Goal: Task Accomplishment & Management: Use online tool/utility

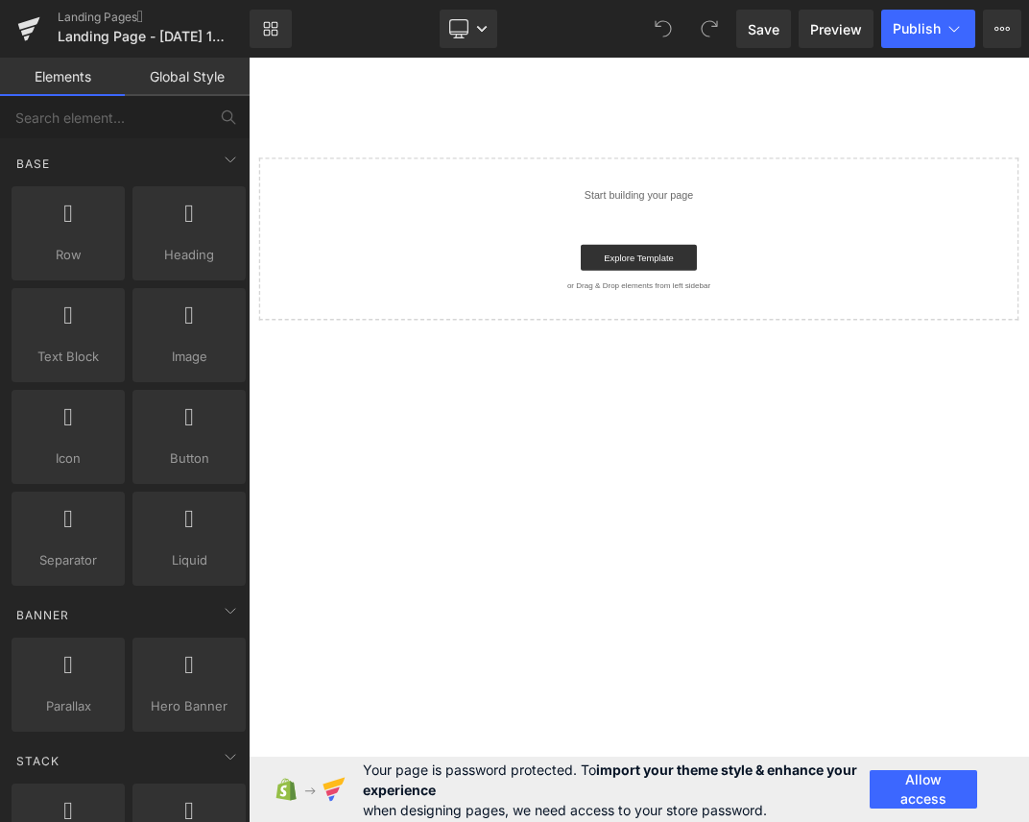
click at [509, 821] on body "Skip to content Submit Close search Home Catalog Select your layout" at bounding box center [829, 626] width 1161 height 1137
click at [110, 131] on input "text" at bounding box center [103, 117] width 207 height 42
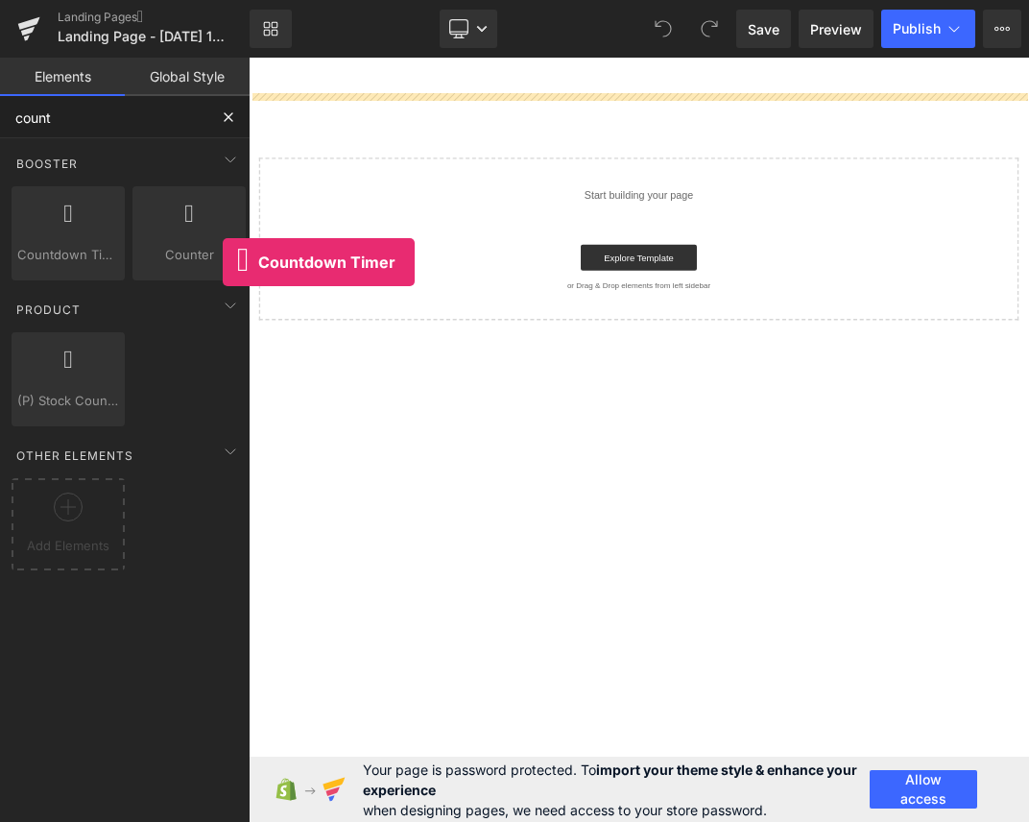
drag, startPoint x: 321, startPoint y: 318, endPoint x: 523, endPoint y: 316, distance: 202.5
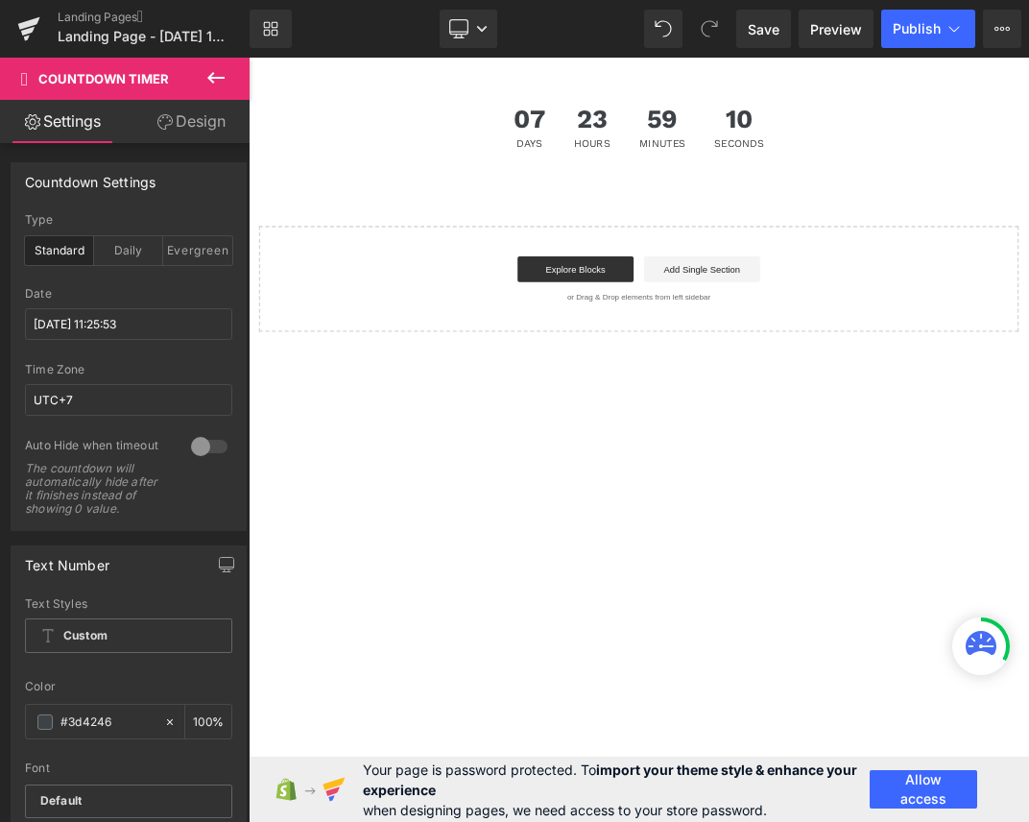
click at [226, 70] on icon at bounding box center [215, 77] width 23 height 23
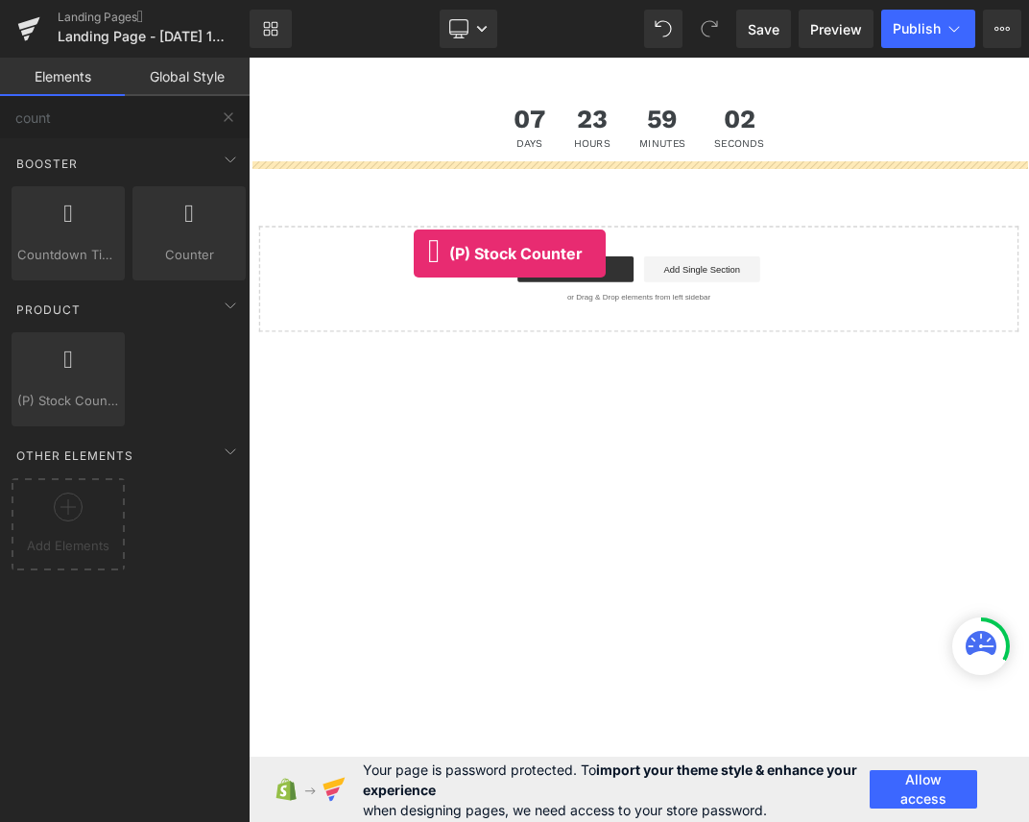
drag, startPoint x: 326, startPoint y: 427, endPoint x: 494, endPoint y: 348, distance: 185.5
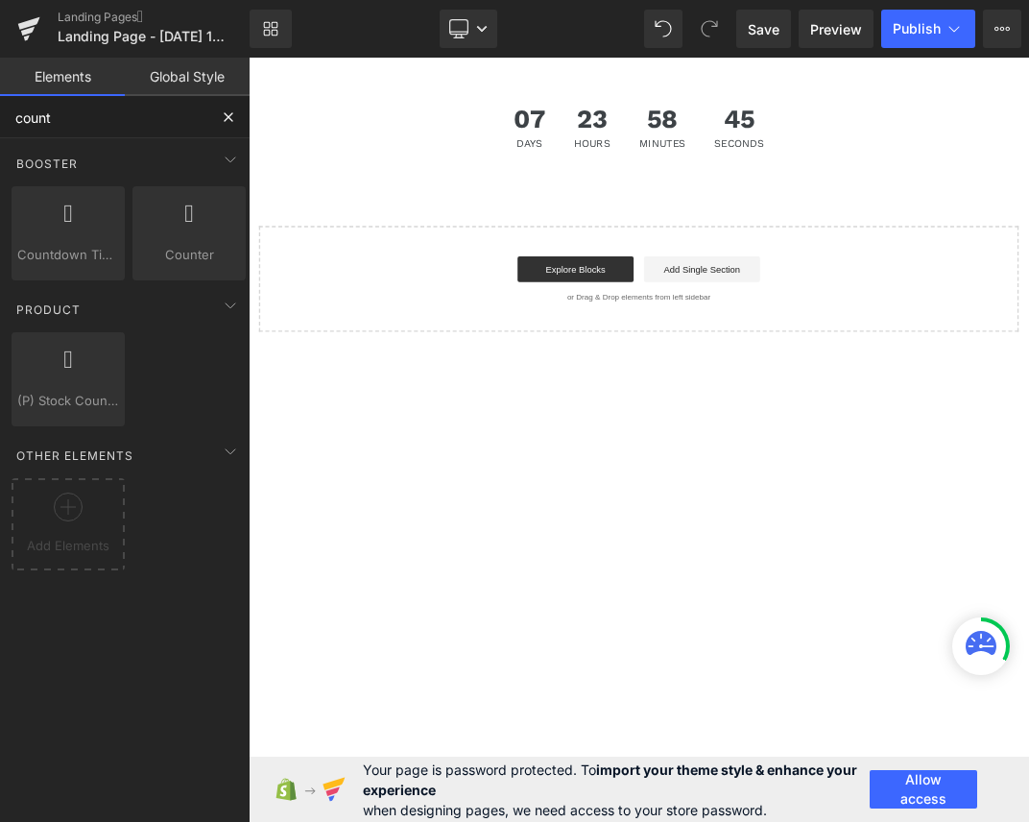
click at [123, 115] on input "count" at bounding box center [103, 117] width 207 height 42
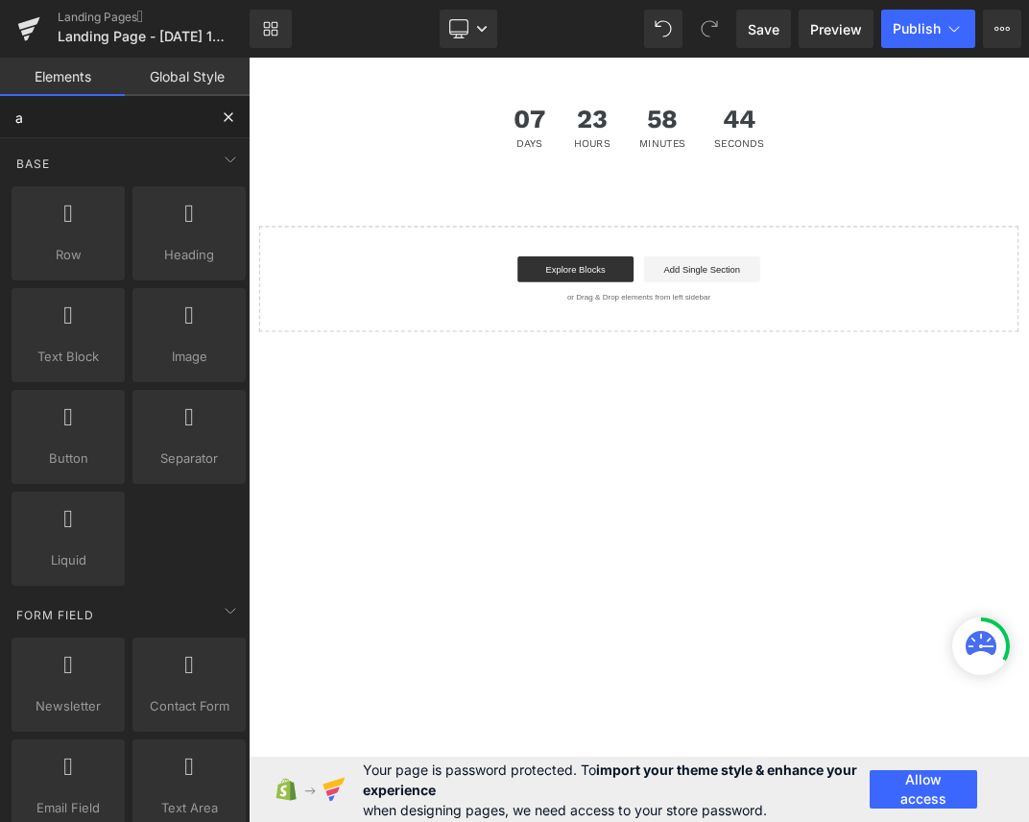
type input "a"
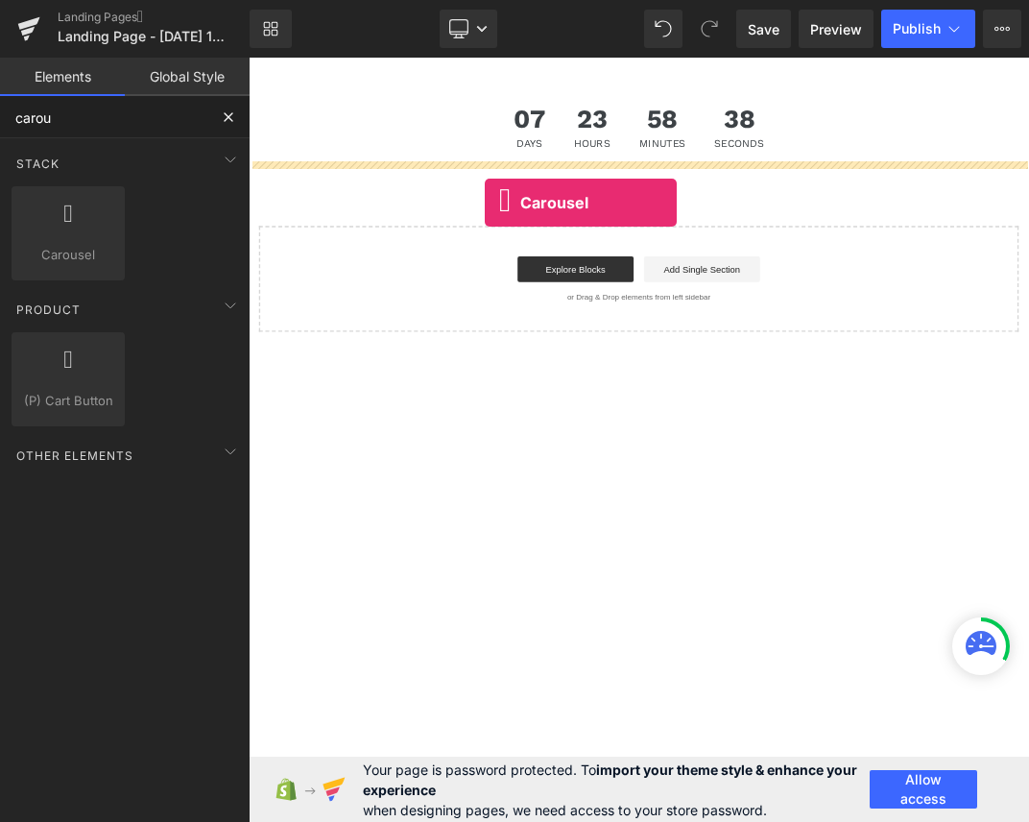
drag, startPoint x: 322, startPoint y: 304, endPoint x: 600, endPoint y: 273, distance: 279.2
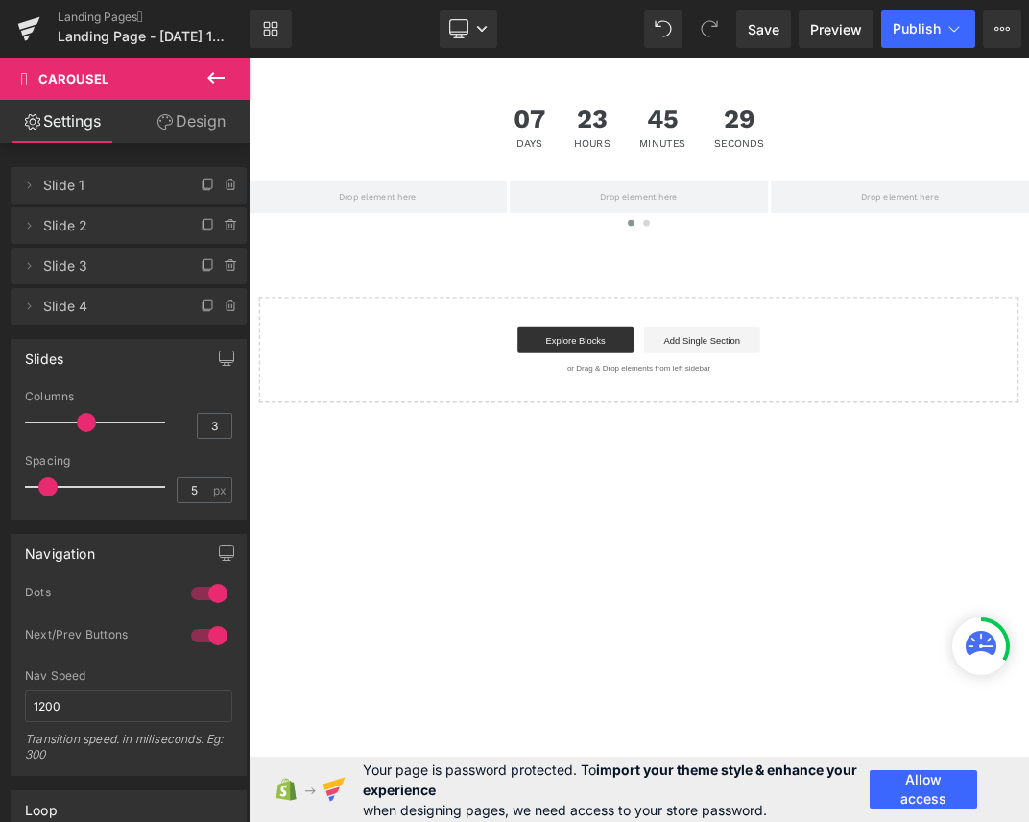
click at [223, 81] on icon at bounding box center [215, 77] width 23 height 23
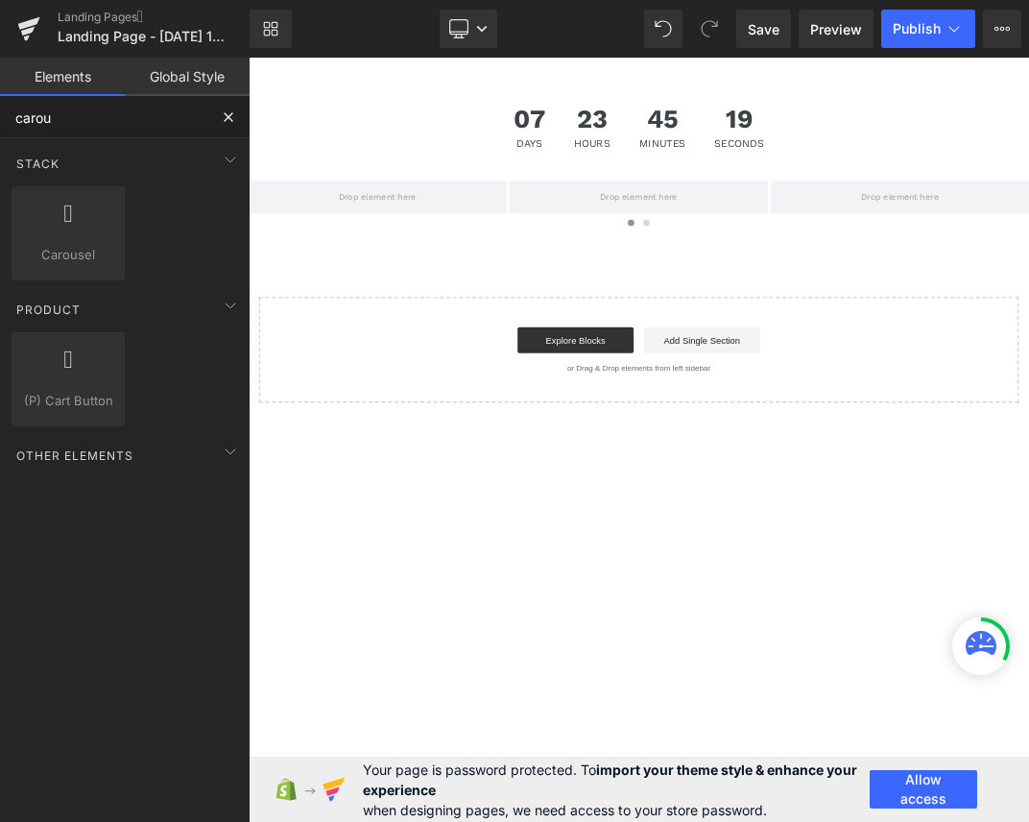
click at [104, 104] on input "carou" at bounding box center [103, 117] width 207 height 42
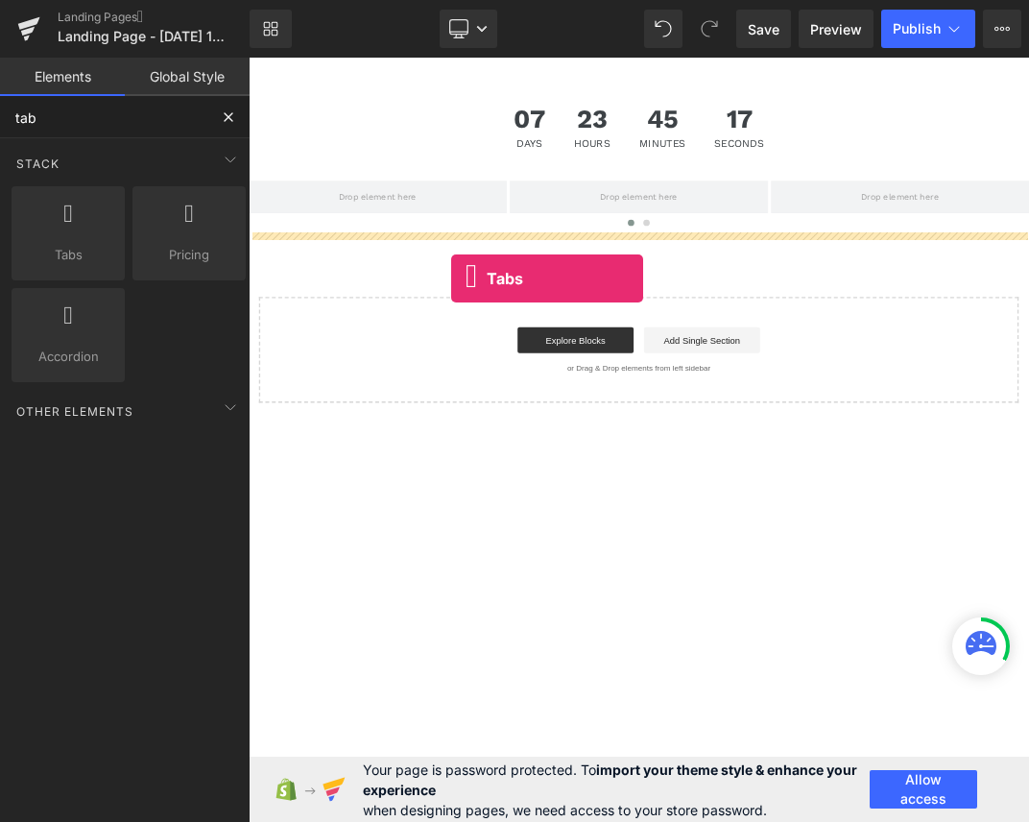
drag, startPoint x: 330, startPoint y: 300, endPoint x: 550, endPoint y: 386, distance: 235.8
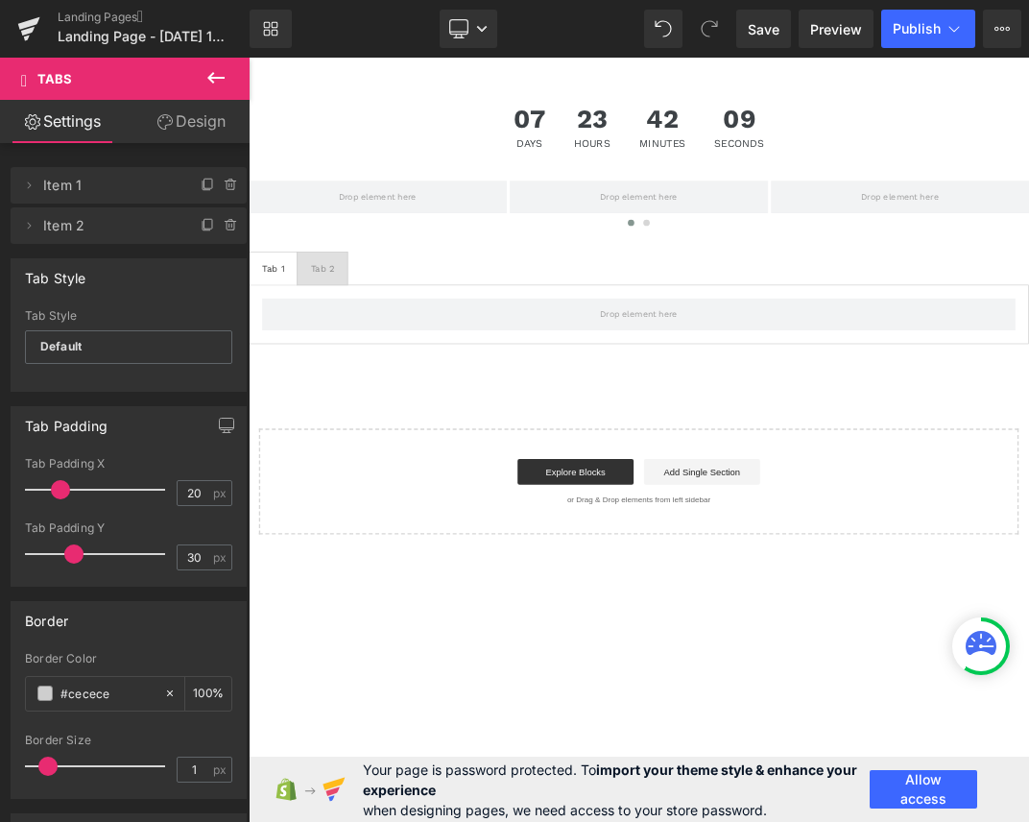
click at [206, 80] on icon at bounding box center [215, 77] width 23 height 23
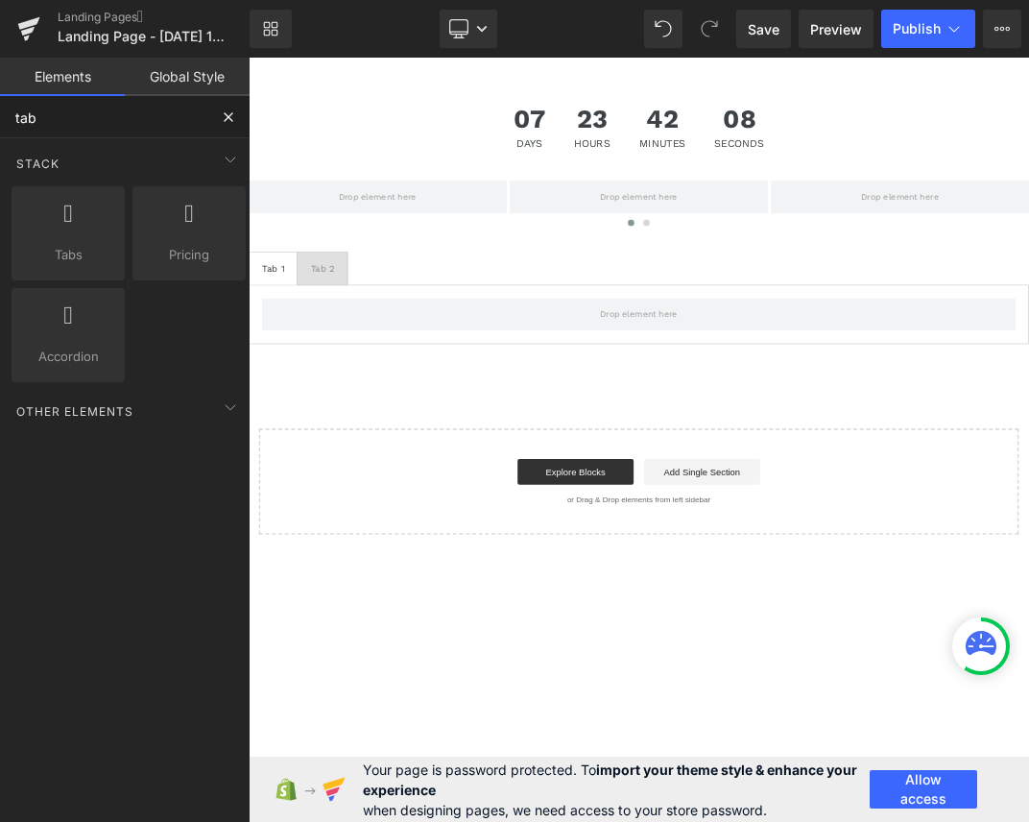
click at [97, 117] on input "tab" at bounding box center [103, 117] width 207 height 42
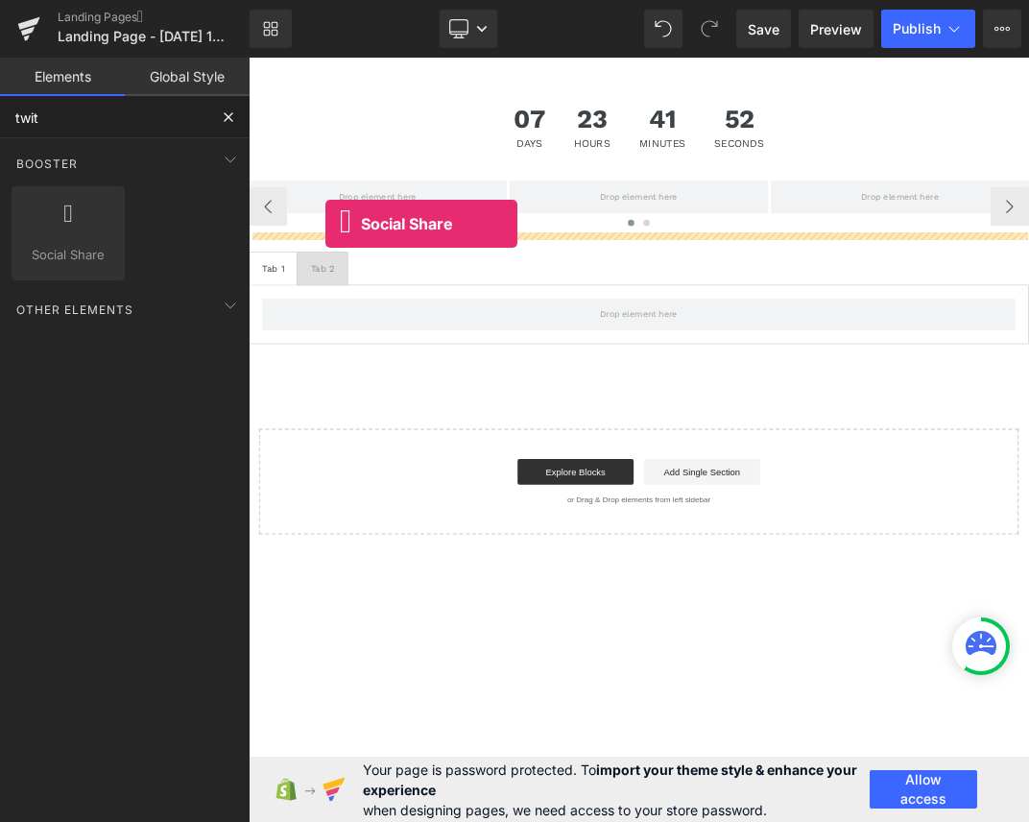
drag, startPoint x: 333, startPoint y: 298, endPoint x: 363, endPoint y: 305, distance: 30.5
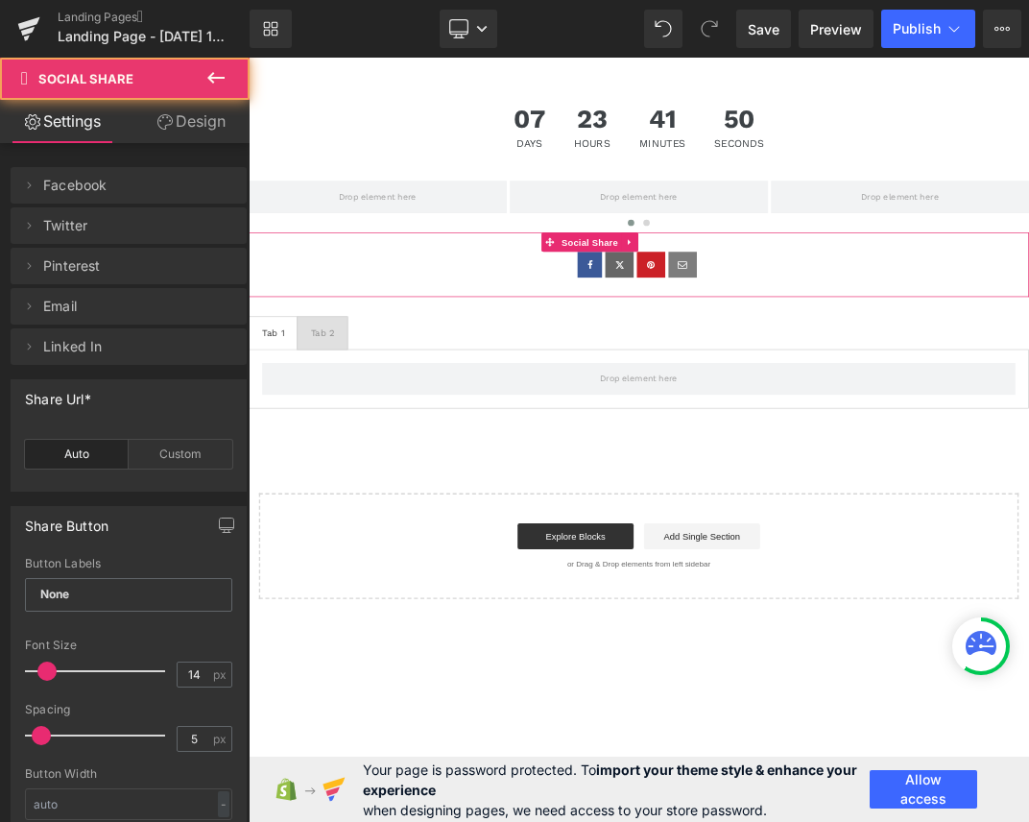
click at [821, 372] on link at bounding box center [800, 365] width 42 height 38
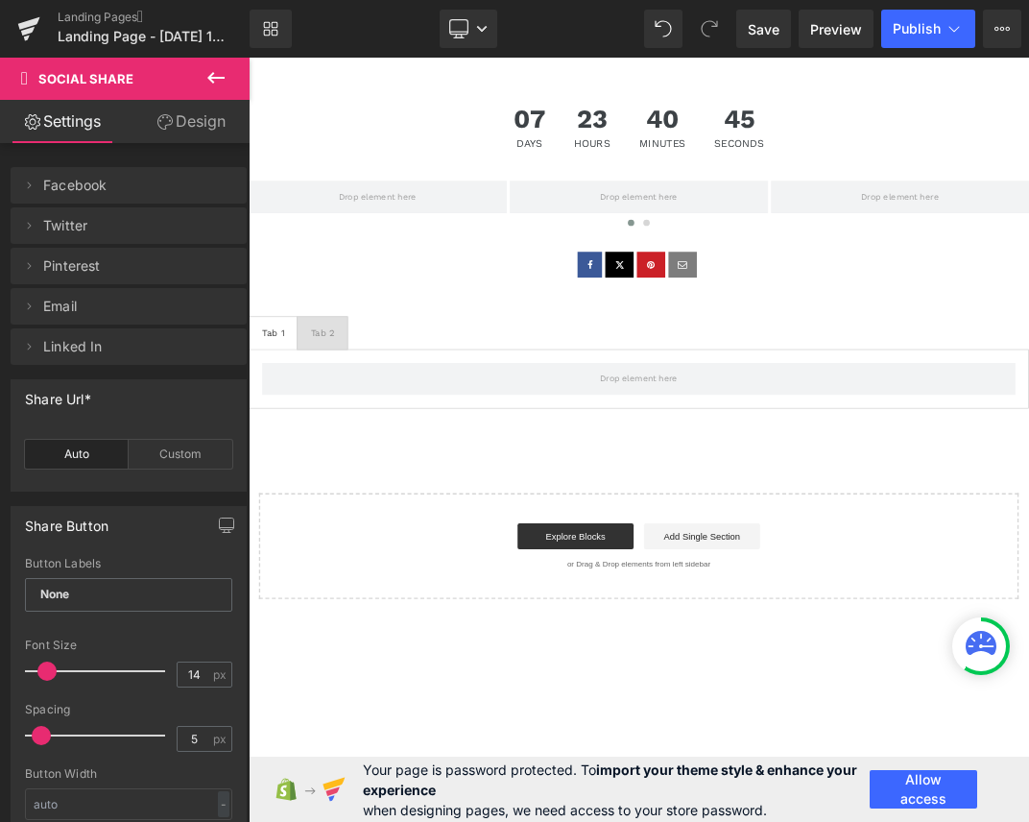
click at [209, 74] on icon at bounding box center [215, 77] width 23 height 23
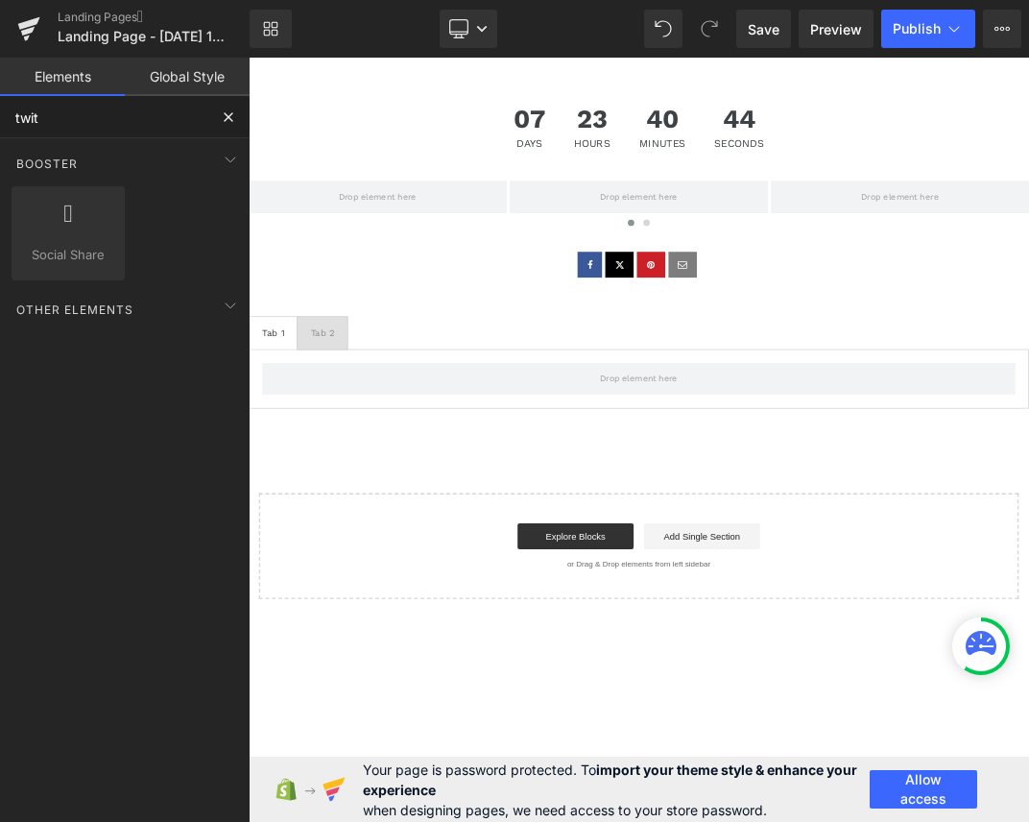
click at [112, 121] on input "twit" at bounding box center [103, 117] width 207 height 42
paste input "Twitter"
type input "Twitter"
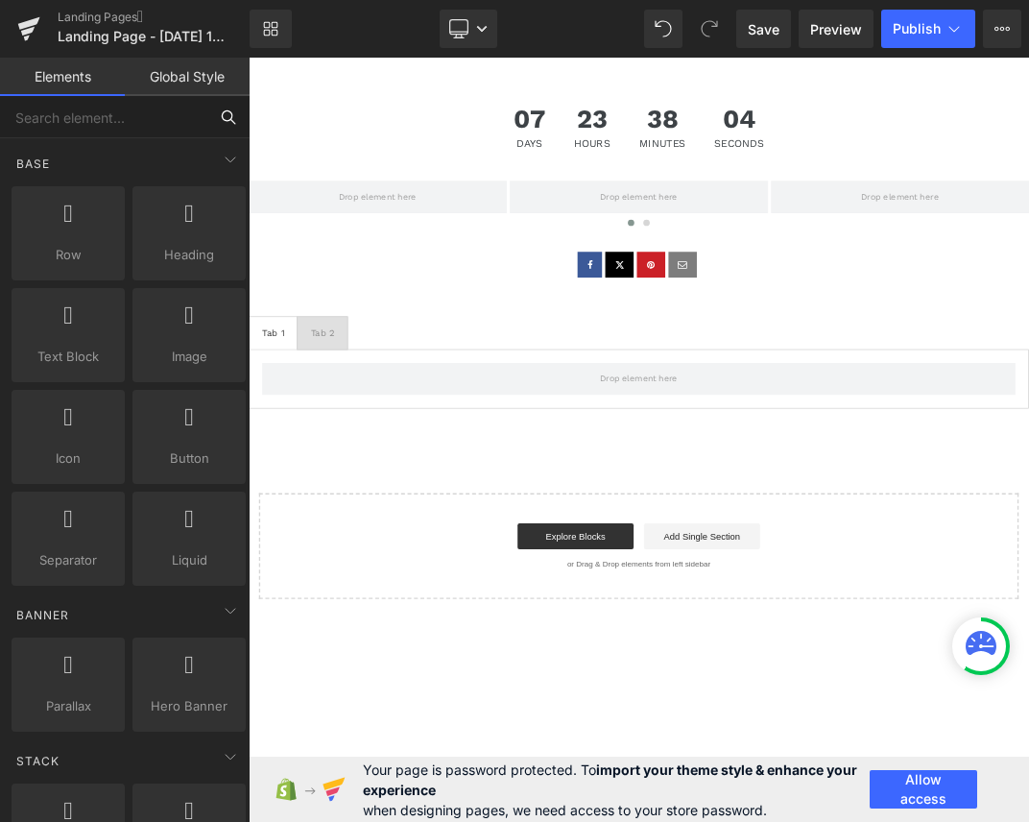
click at [98, 108] on input "text" at bounding box center [103, 117] width 207 height 42
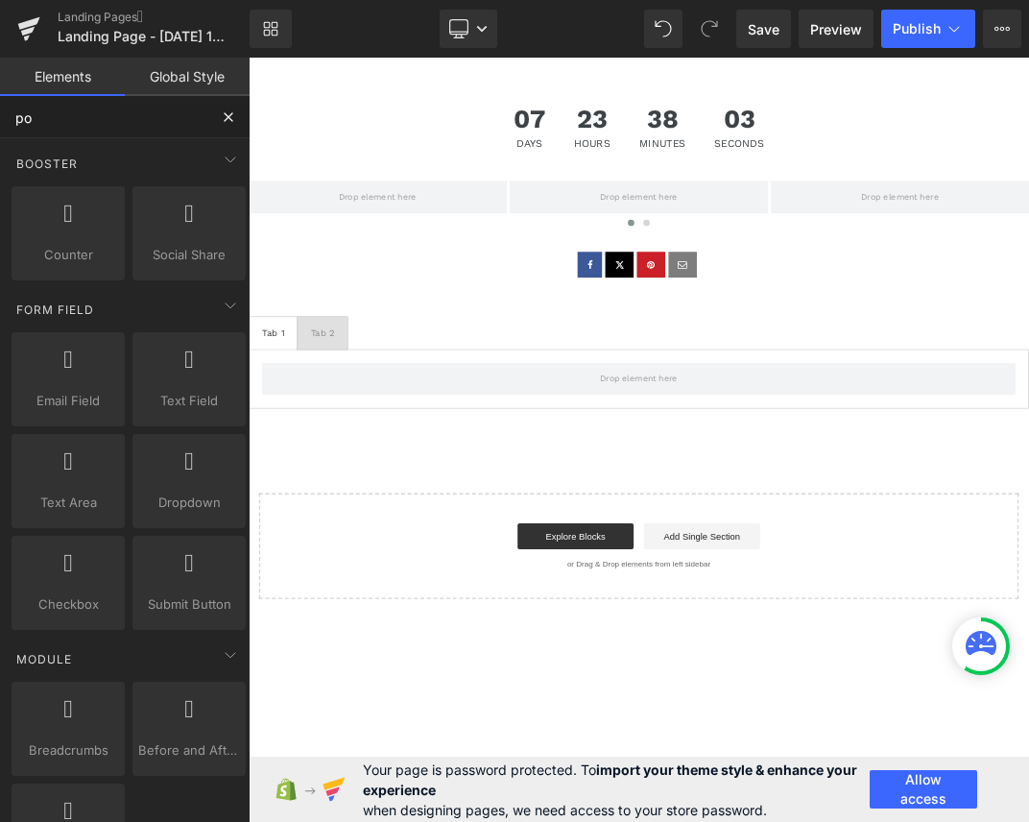
type input "pop"
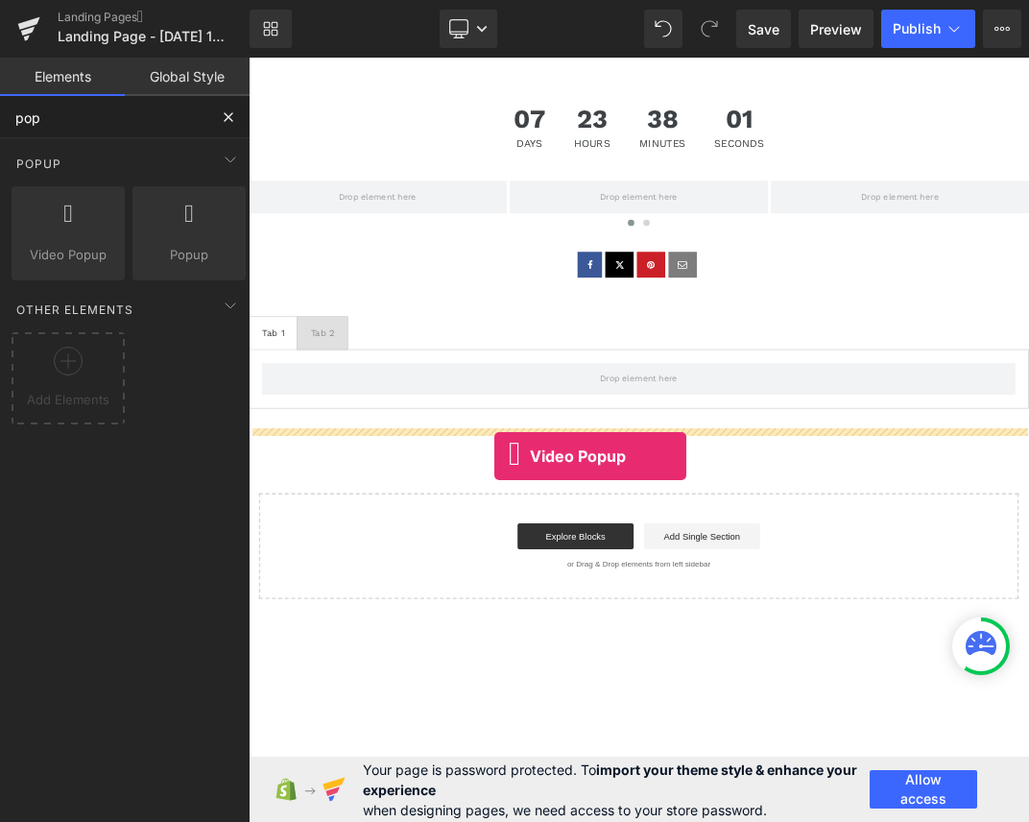
drag, startPoint x: 329, startPoint y: 284, endPoint x: 614, endPoint y: 650, distance: 463.7
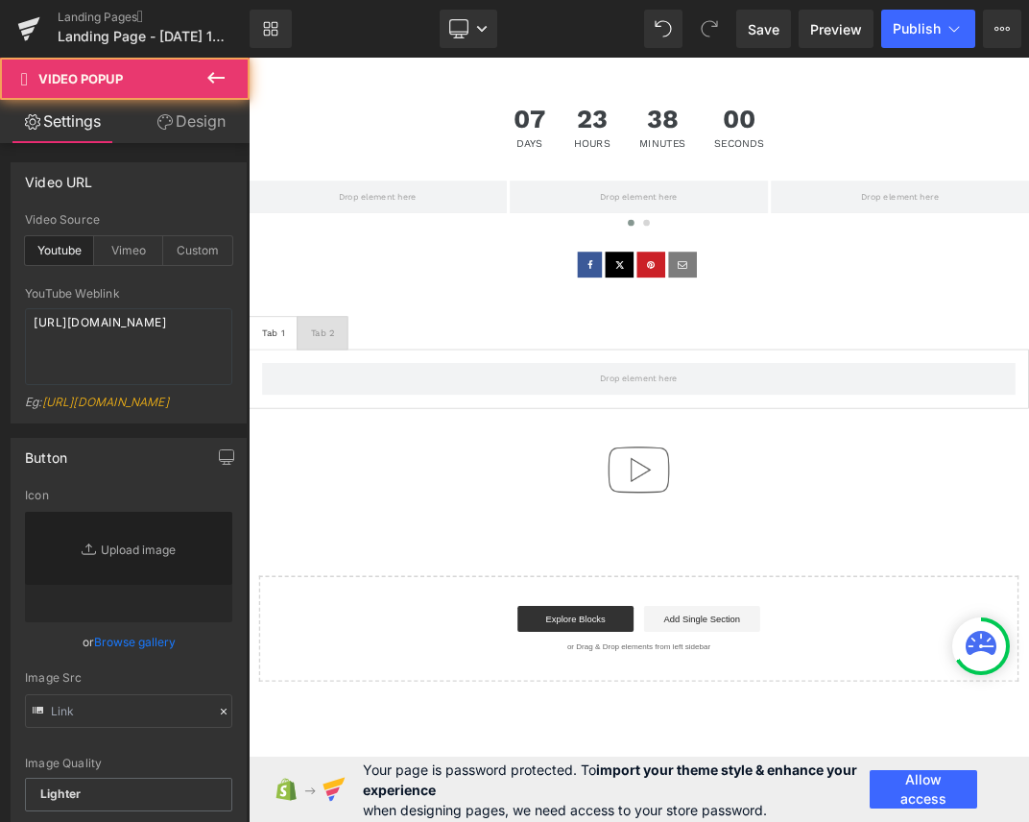
type input "//d1um8515vdn9kb.cloudfront.net/images/youtube-play-button.png"
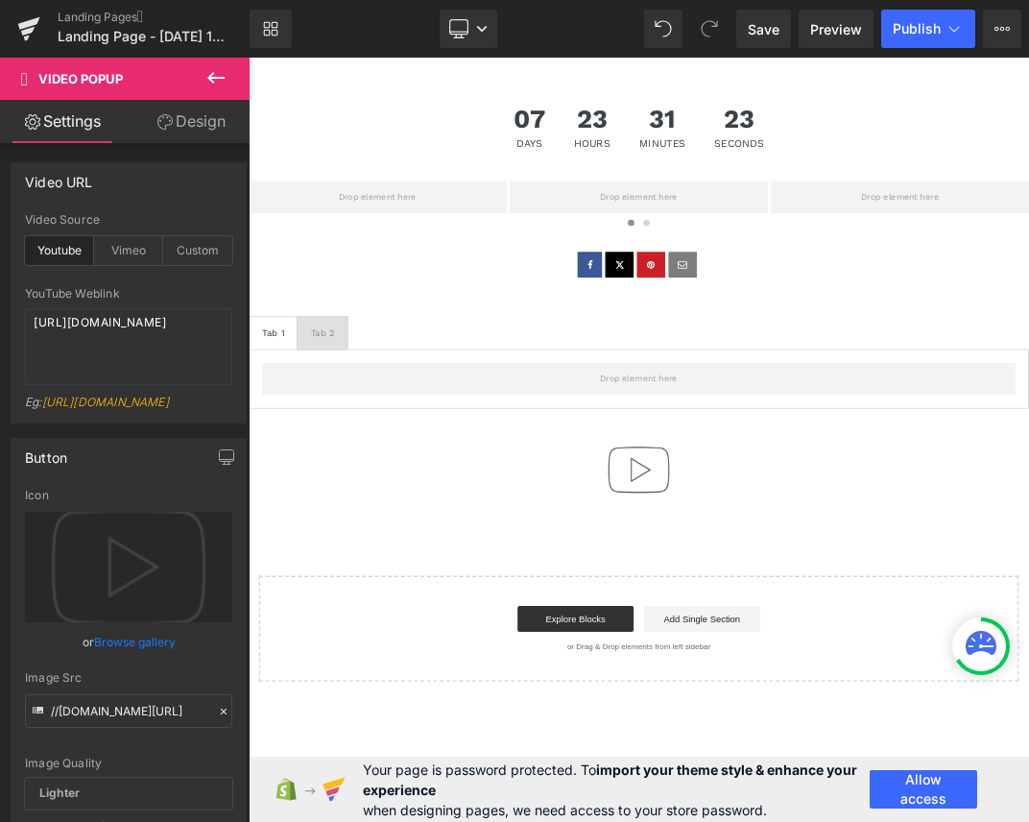
click at [225, 67] on icon at bounding box center [215, 77] width 23 height 23
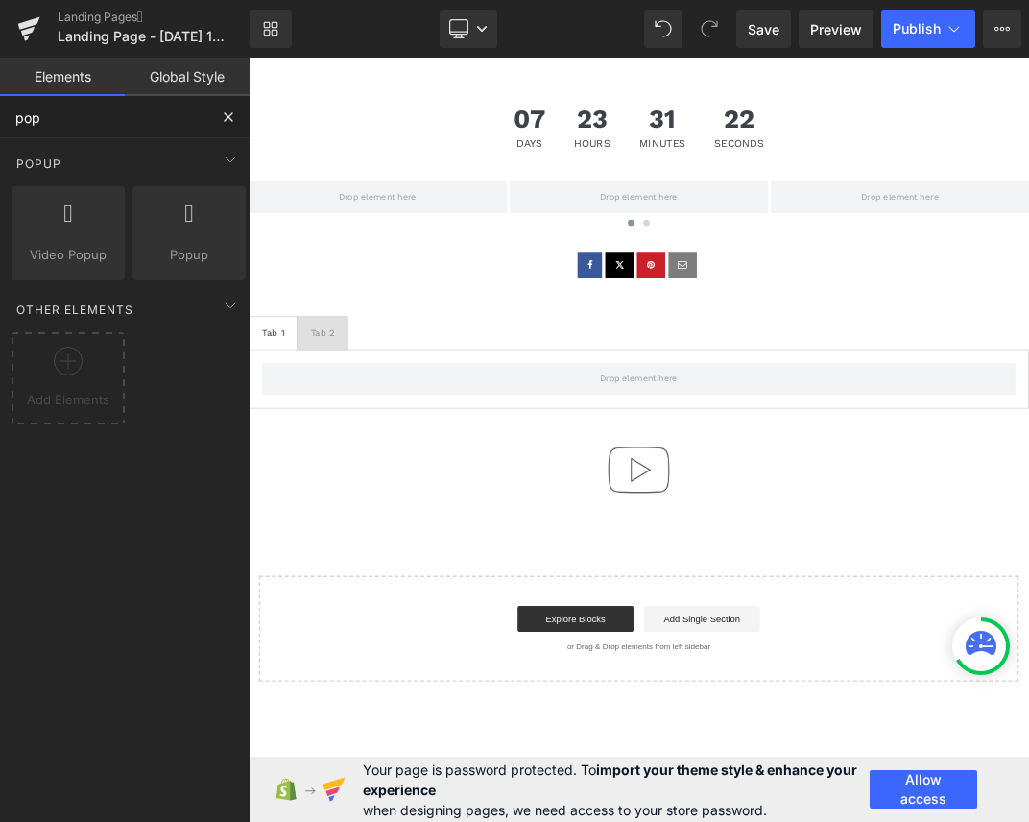
click at [115, 127] on input "pop" at bounding box center [103, 117] width 207 height 42
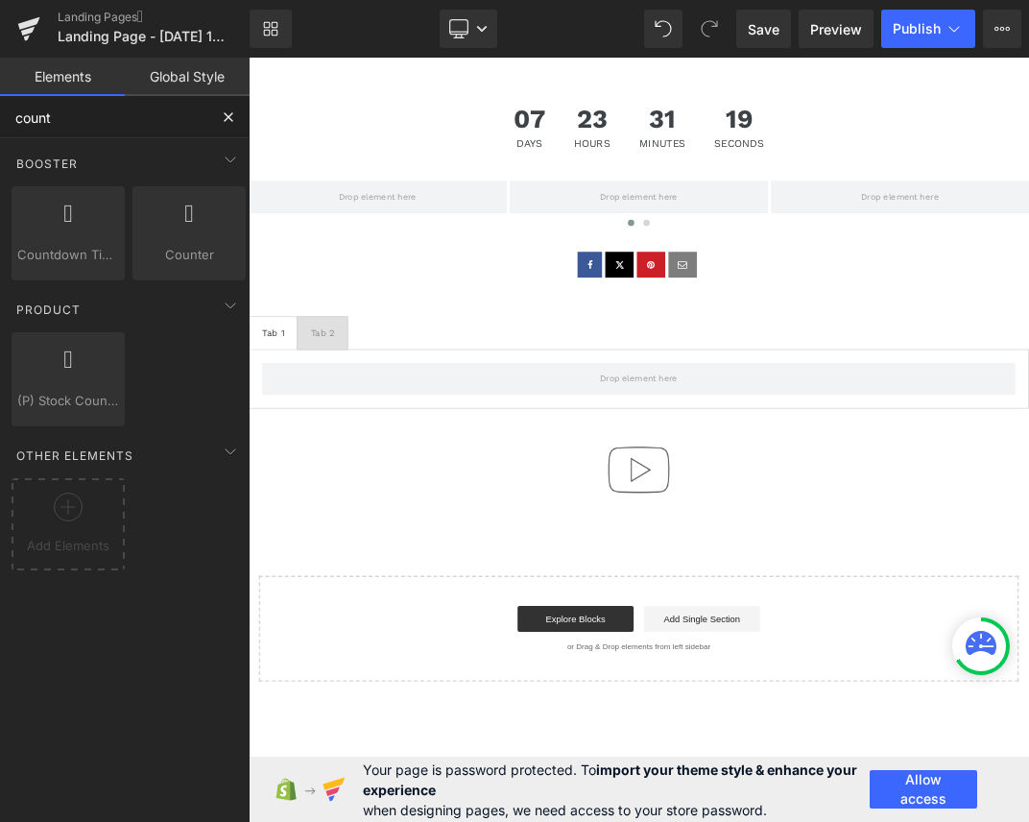
type input "count"
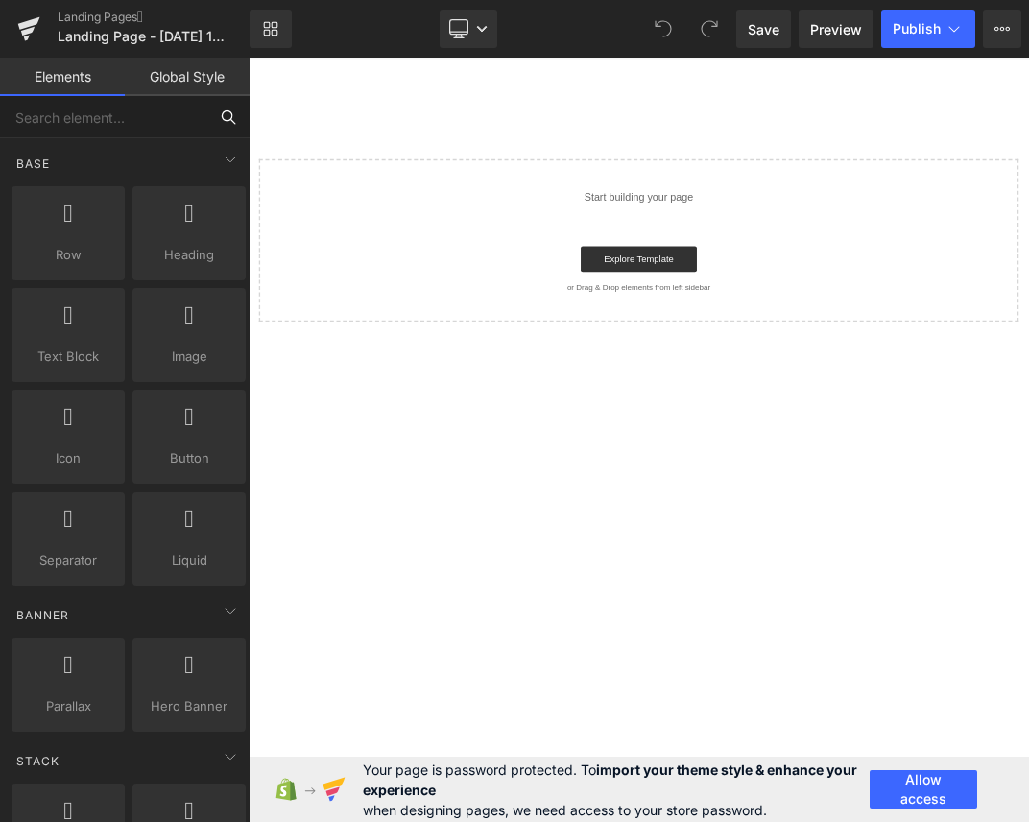
click at [106, 129] on input "text" at bounding box center [103, 117] width 207 height 42
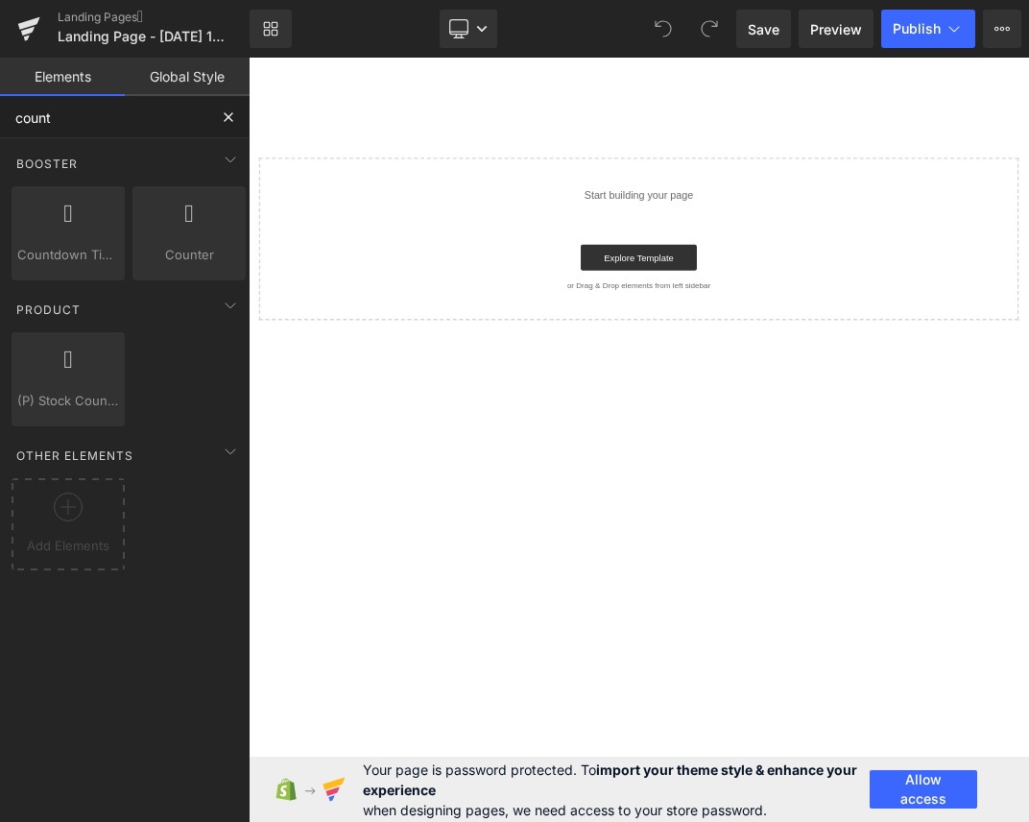
type input "count"
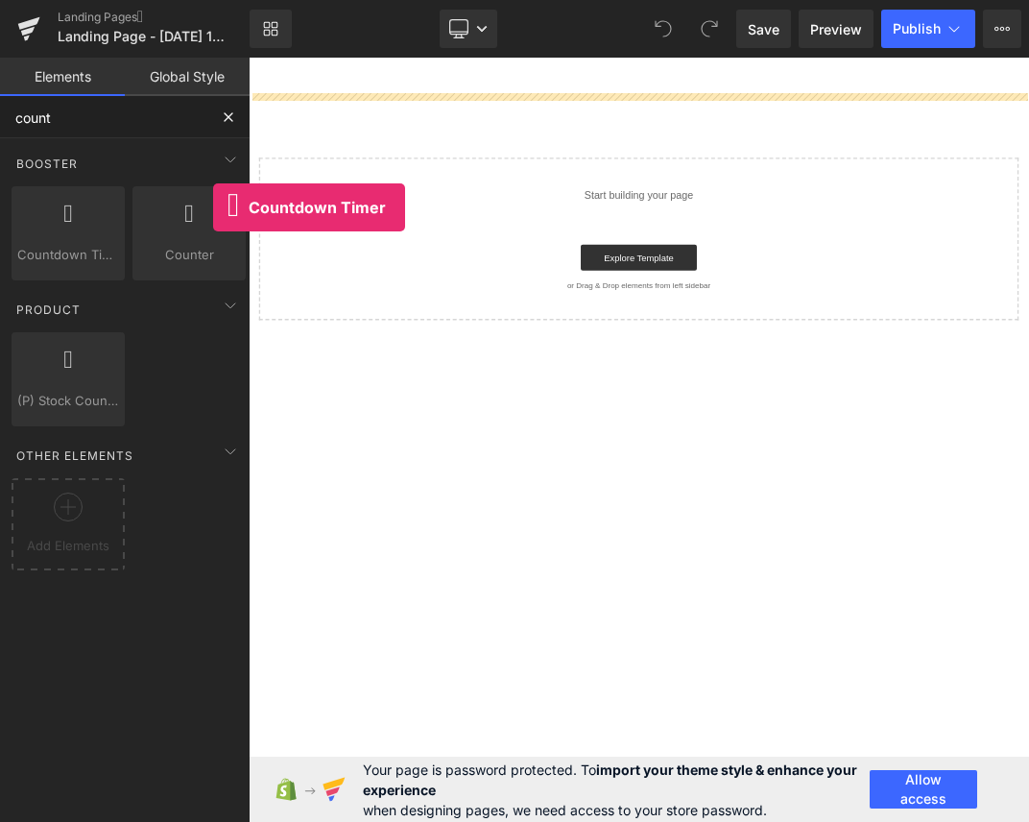
drag, startPoint x: 462, startPoint y: 265, endPoint x: 492, endPoint y: 227, distance: 48.4
